Goal: Task Accomplishment & Management: Use online tool/utility

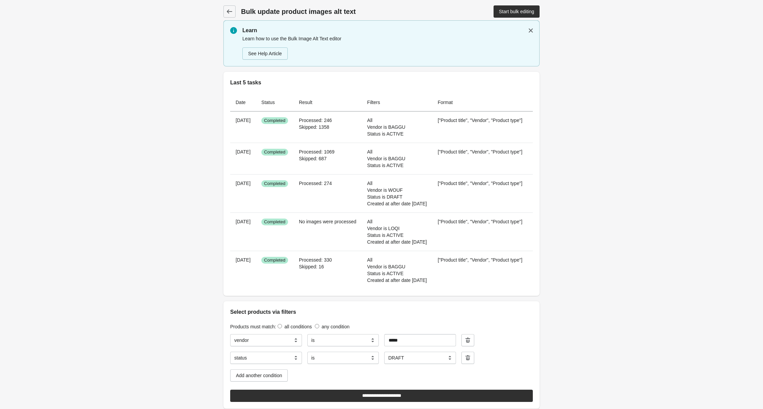
select select "*****"
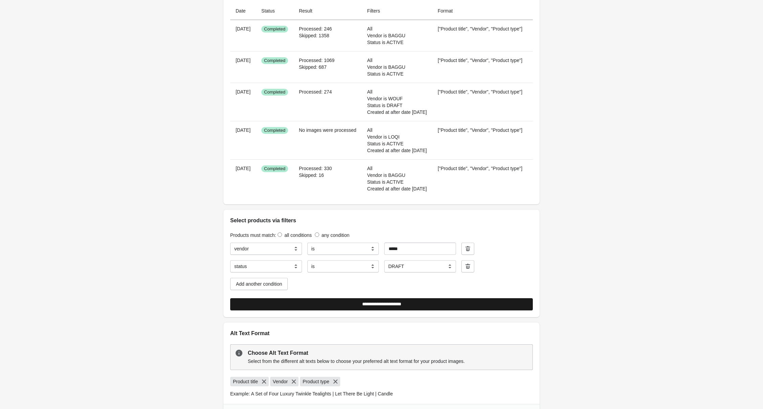
click at [352, 300] on input "**********" at bounding box center [381, 304] width 303 height 12
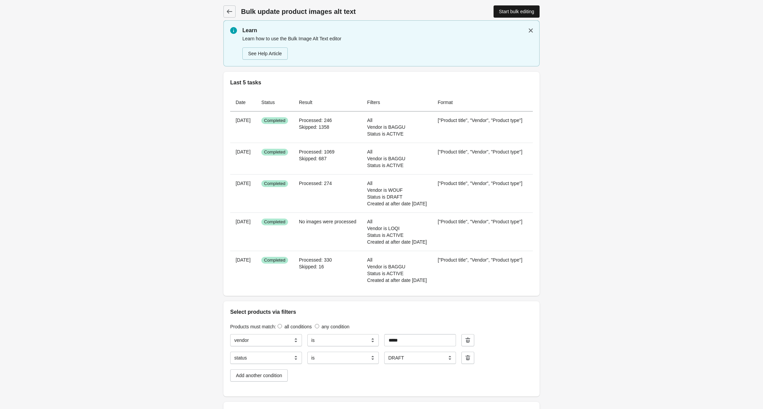
click at [507, 9] on div "Start bulk editing" at bounding box center [516, 11] width 35 height 5
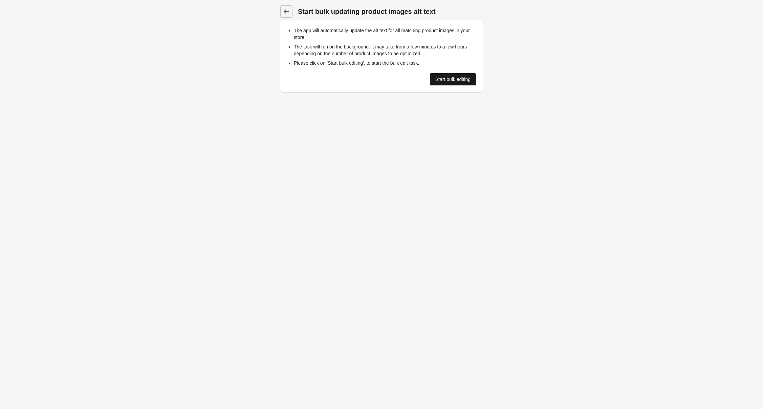
click at [442, 77] on div "Start bulk editing" at bounding box center [452, 79] width 35 height 5
